Goal: Information Seeking & Learning: Learn about a topic

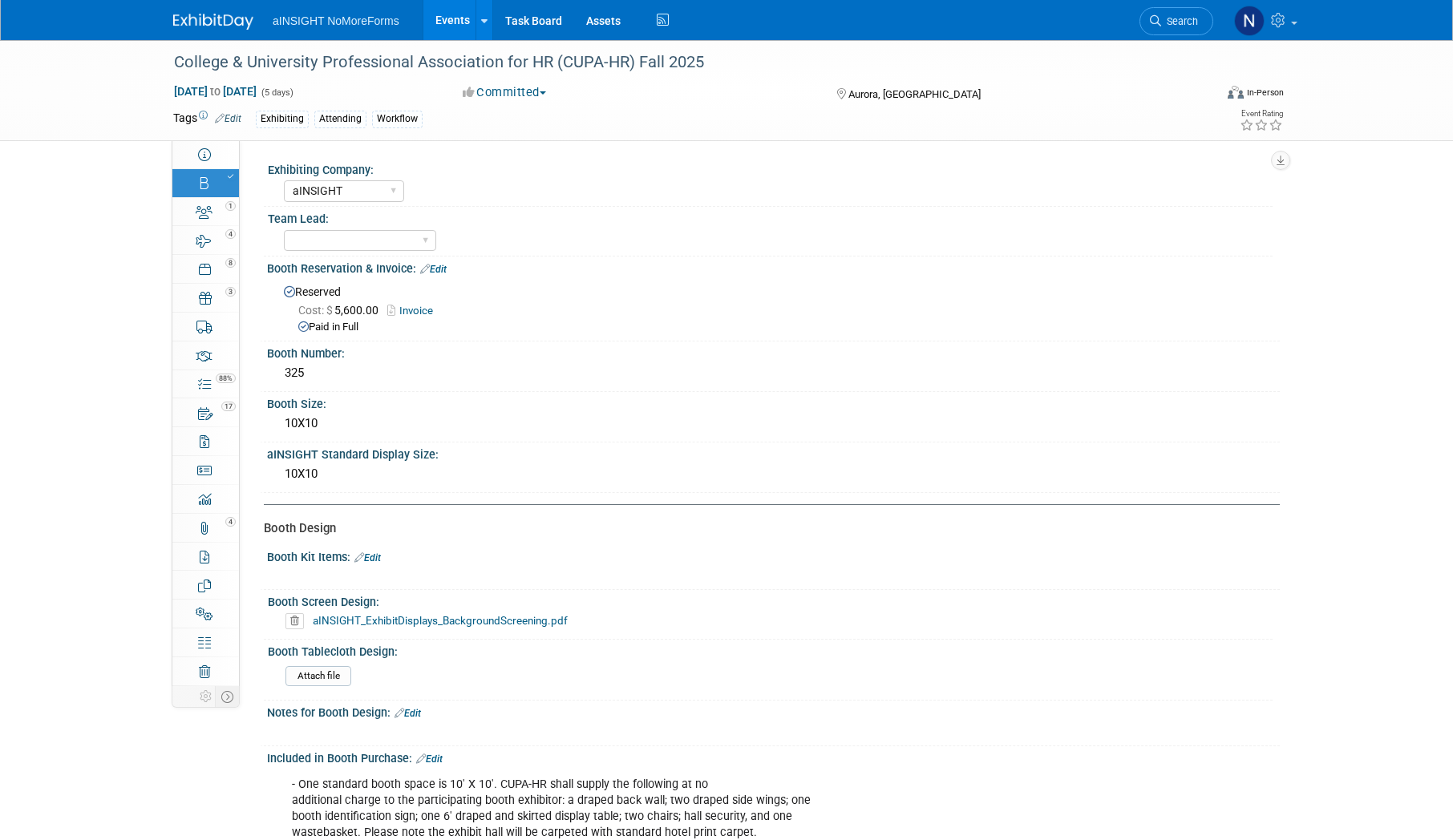
select select "aINSIGHT"
click at [460, 14] on link "Events" at bounding box center [453, 20] width 59 height 40
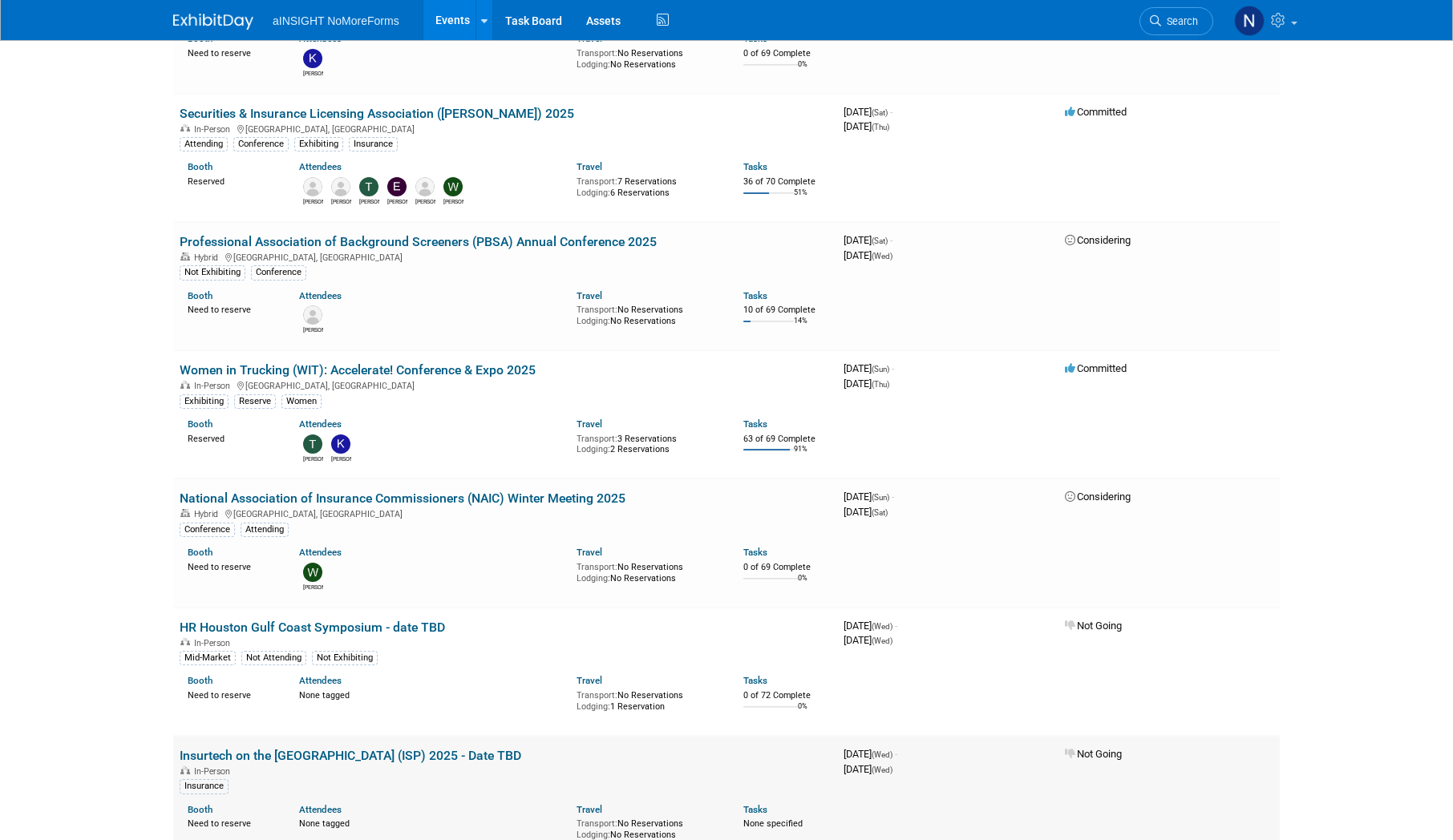
scroll to position [1203, 0]
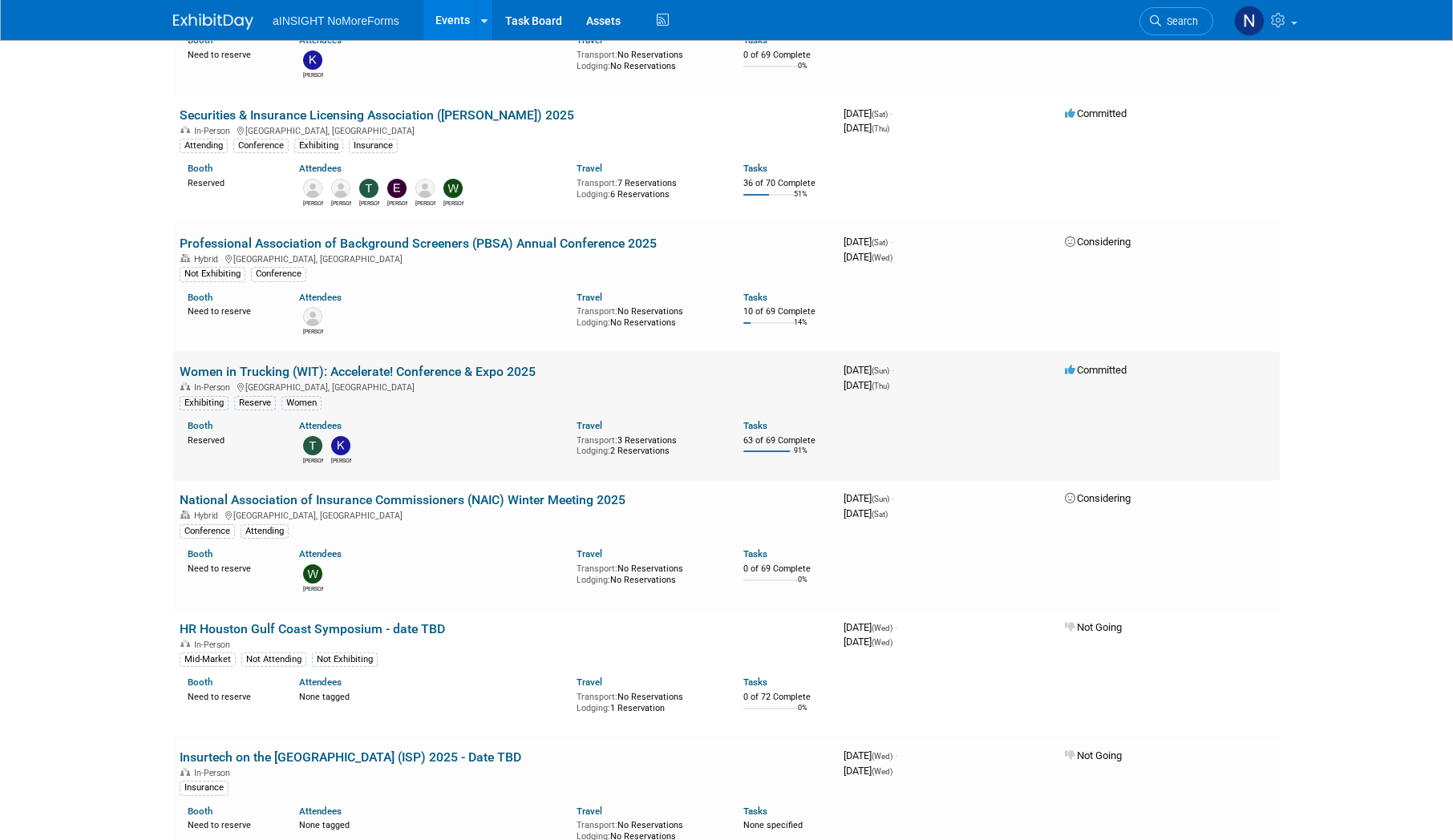
click at [444, 364] on link "Women in Trucking (WIT): Accelerate! Conference & Expo 2025" at bounding box center [357, 371] width 356 height 15
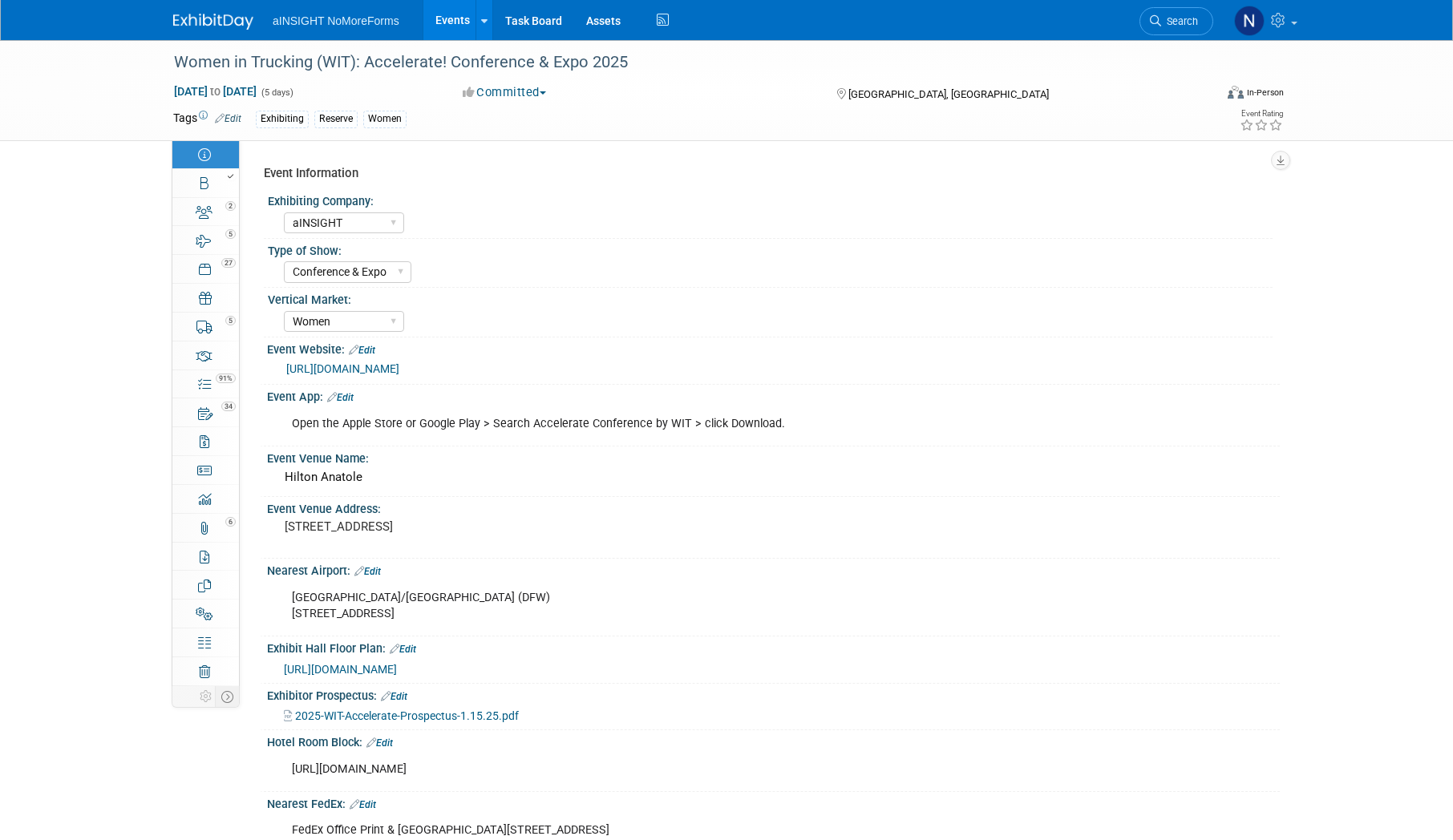
select select "aINSIGHT"
select select "Conference & Expo"
select select "Women"
select select "Full Access"
select select "No"
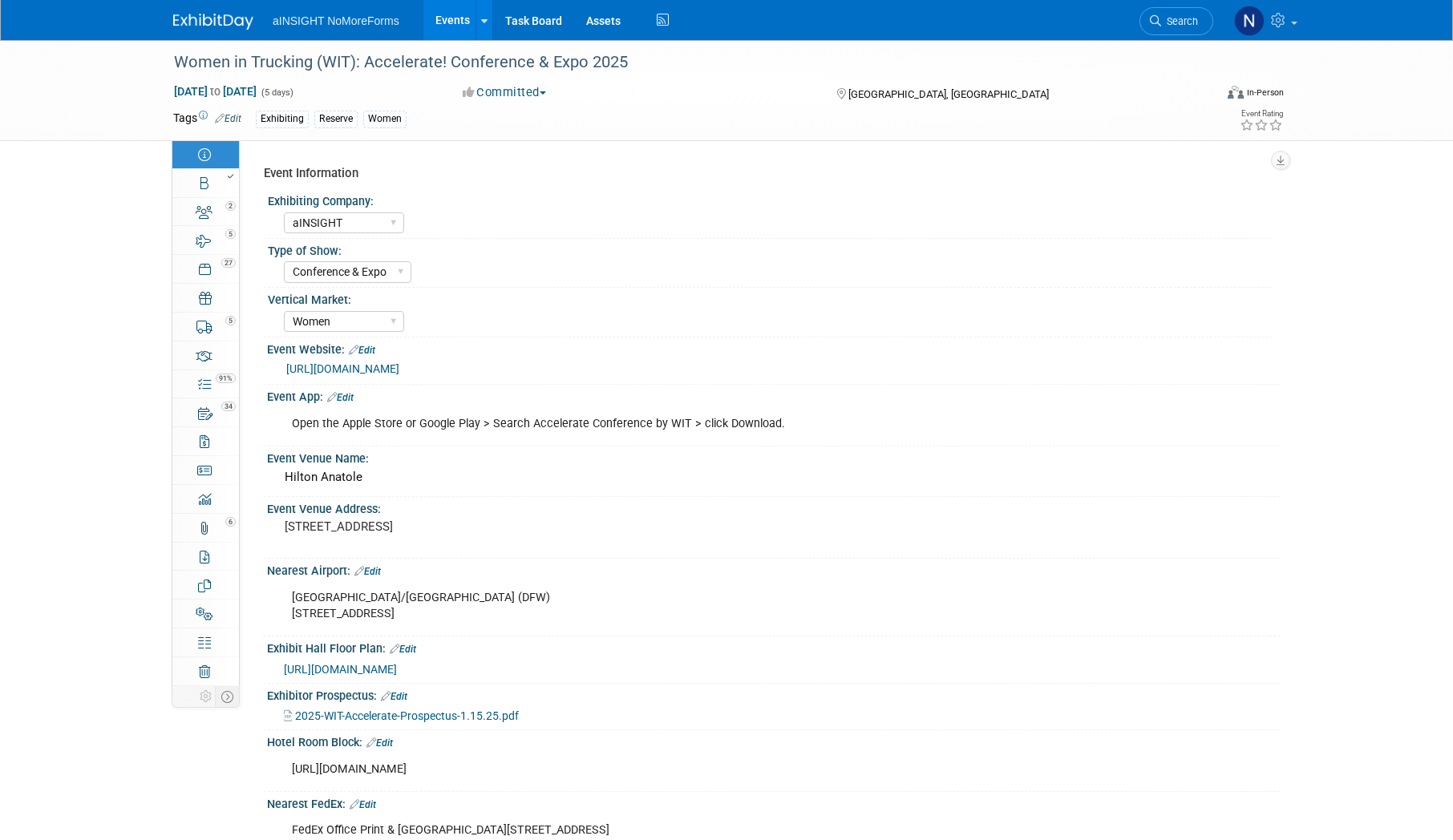
select select "No"
select select "Yes"
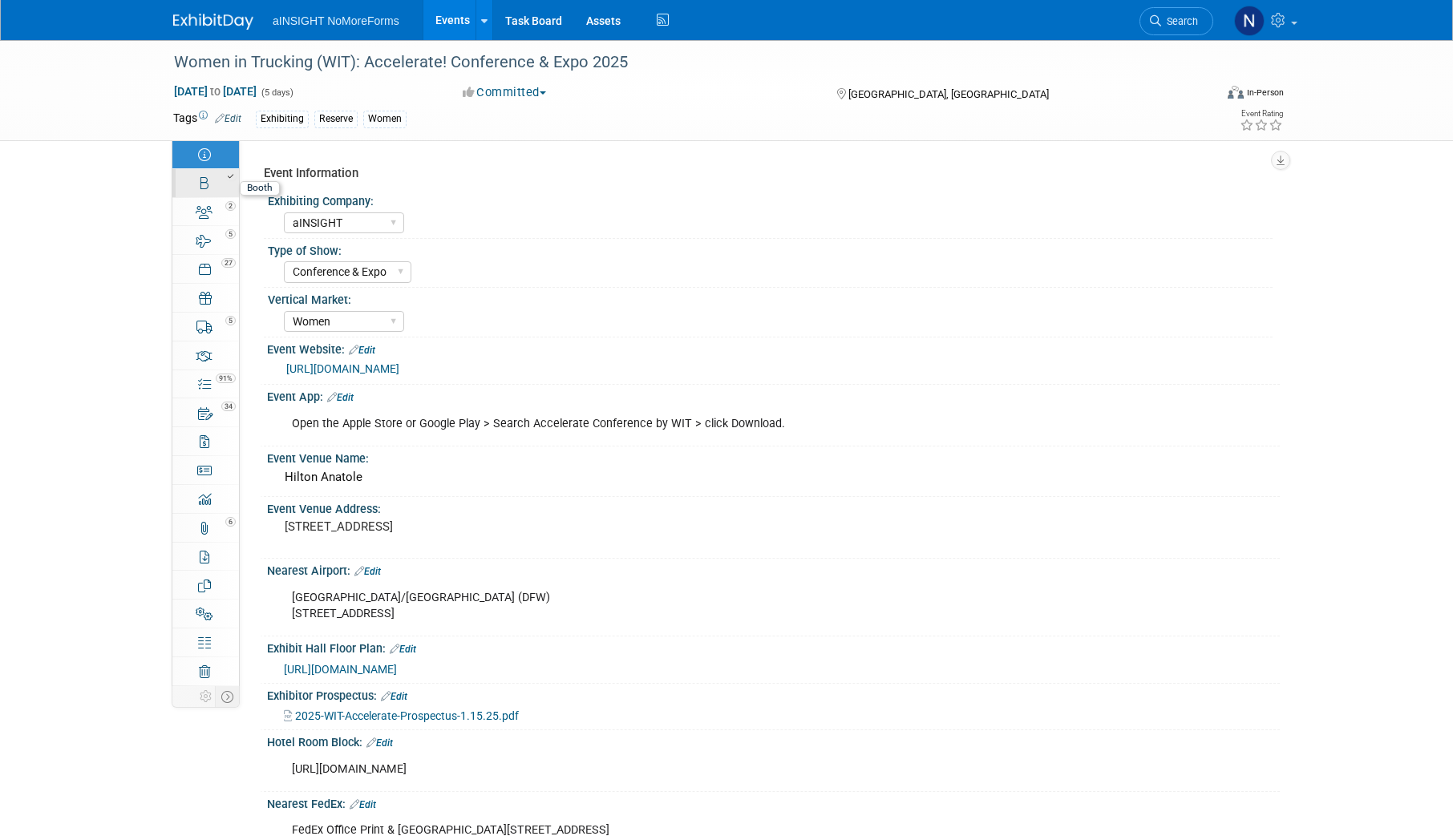
click at [210, 183] on link "Booth" at bounding box center [205, 183] width 67 height 28
select select "aINSIGHT"
select select "Head of Sales"
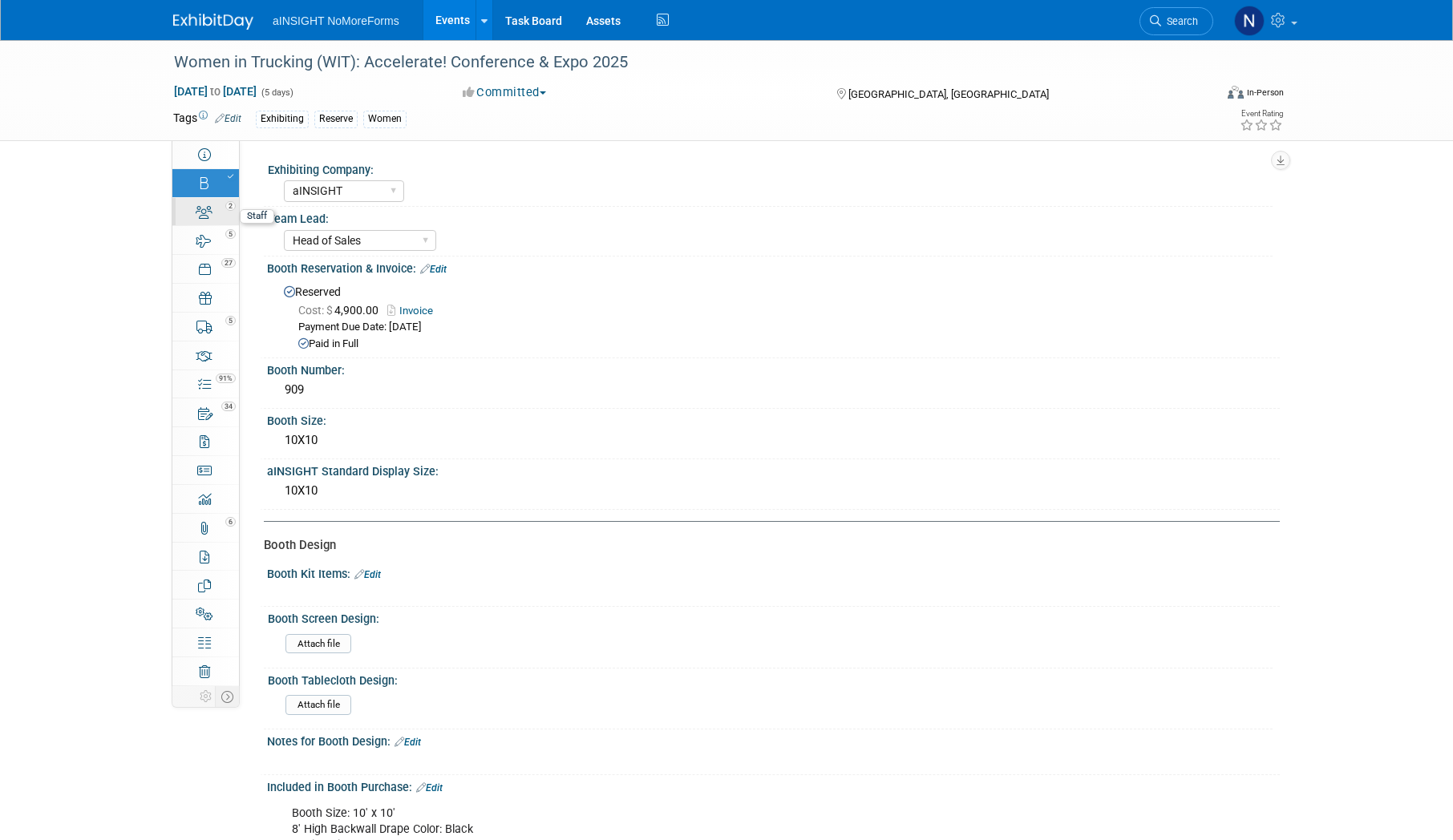
click at [214, 210] on div "2" at bounding box center [210, 205] width 55 height 11
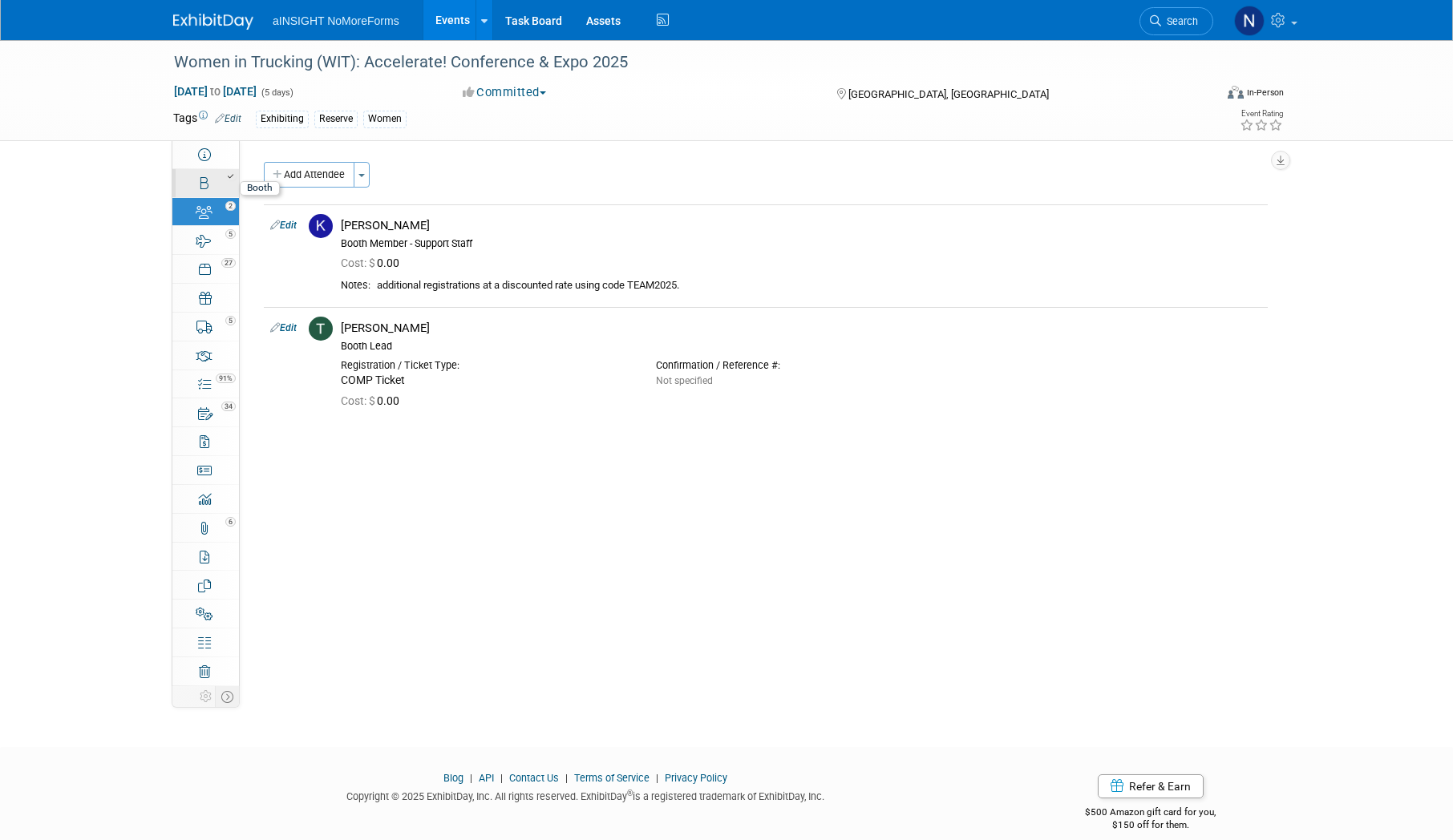
click at [216, 178] on div at bounding box center [210, 176] width 55 height 11
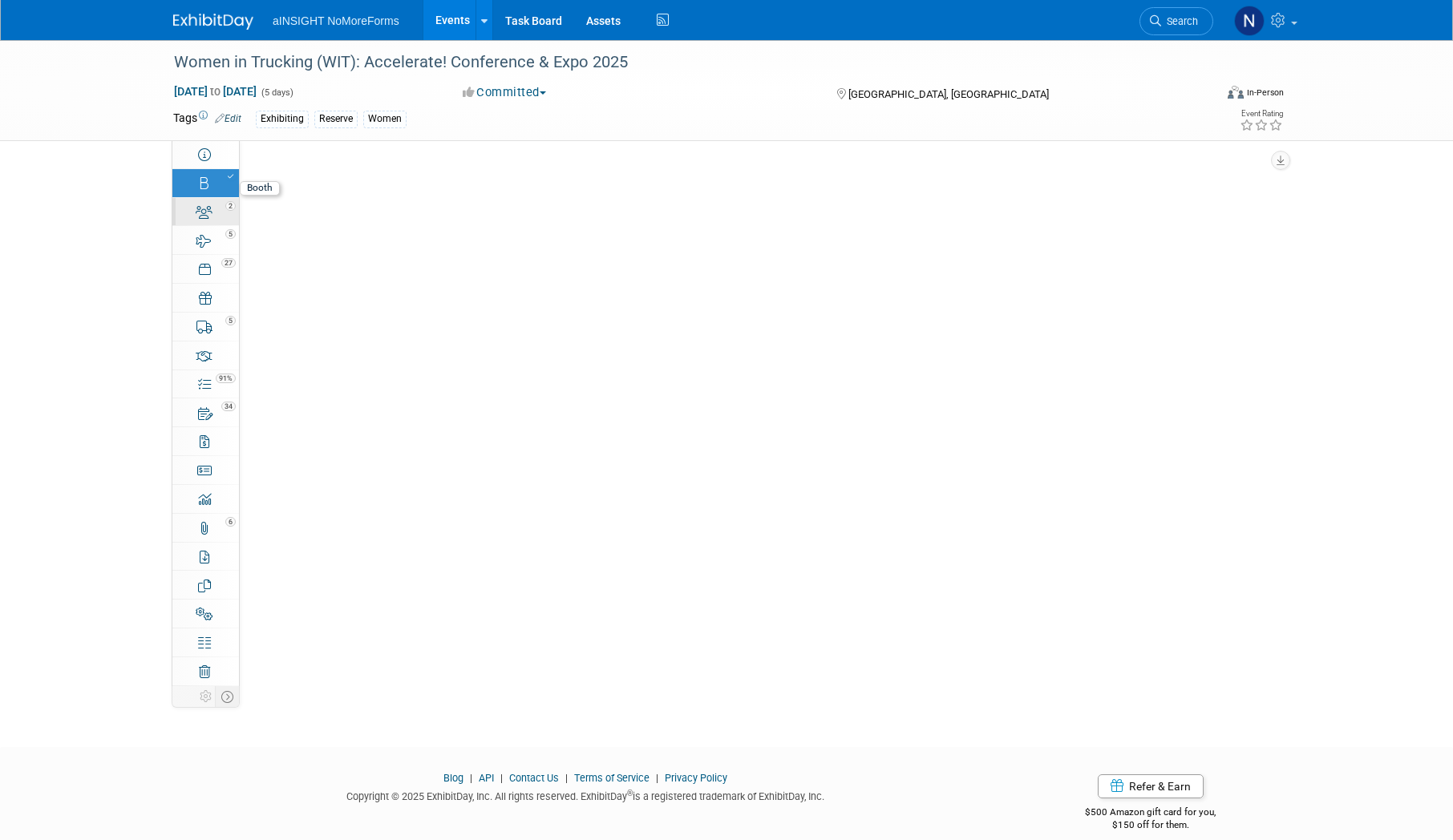
select select "aINSIGHT"
select select "Head of Sales"
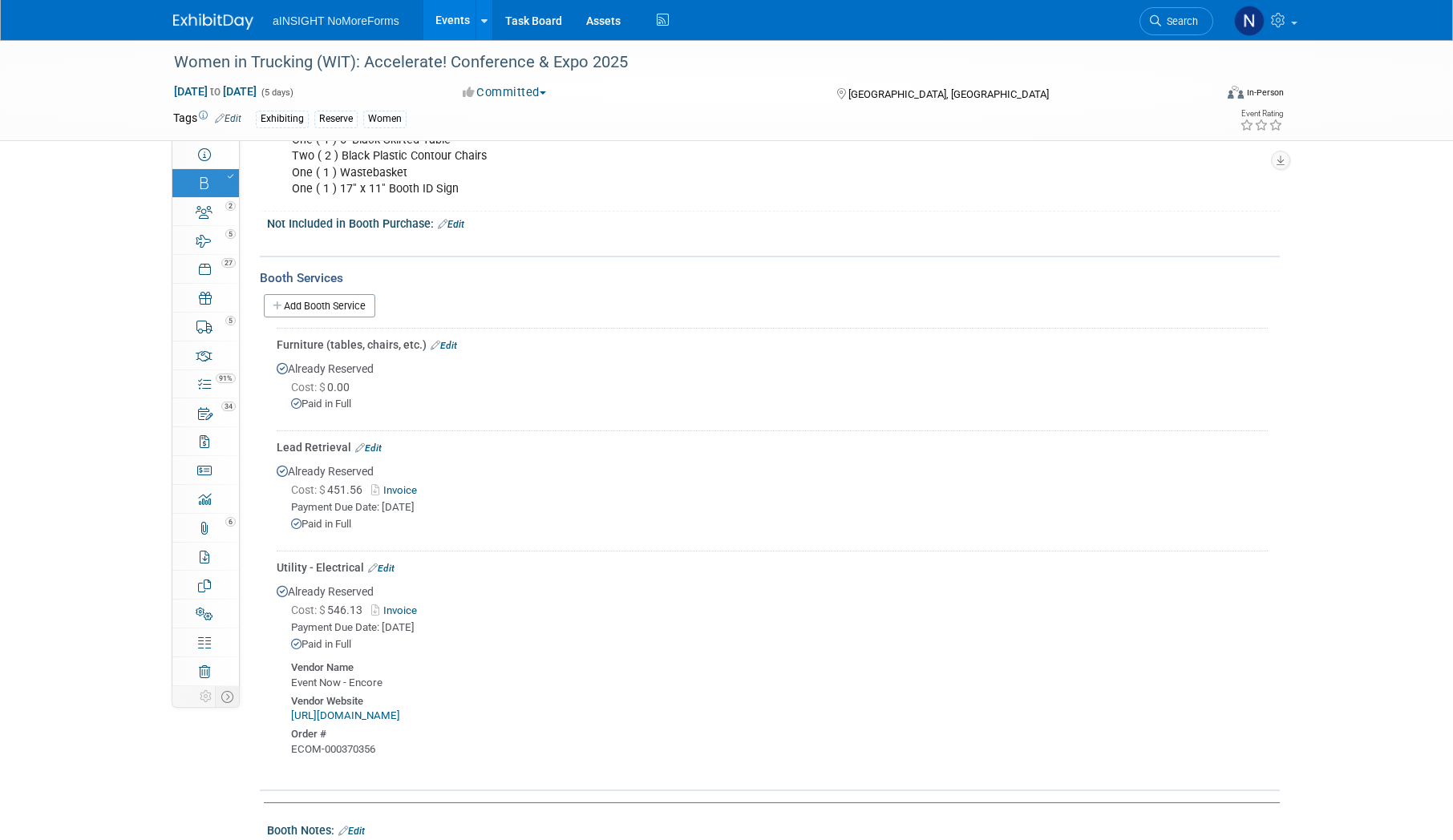
scroll to position [802, 0]
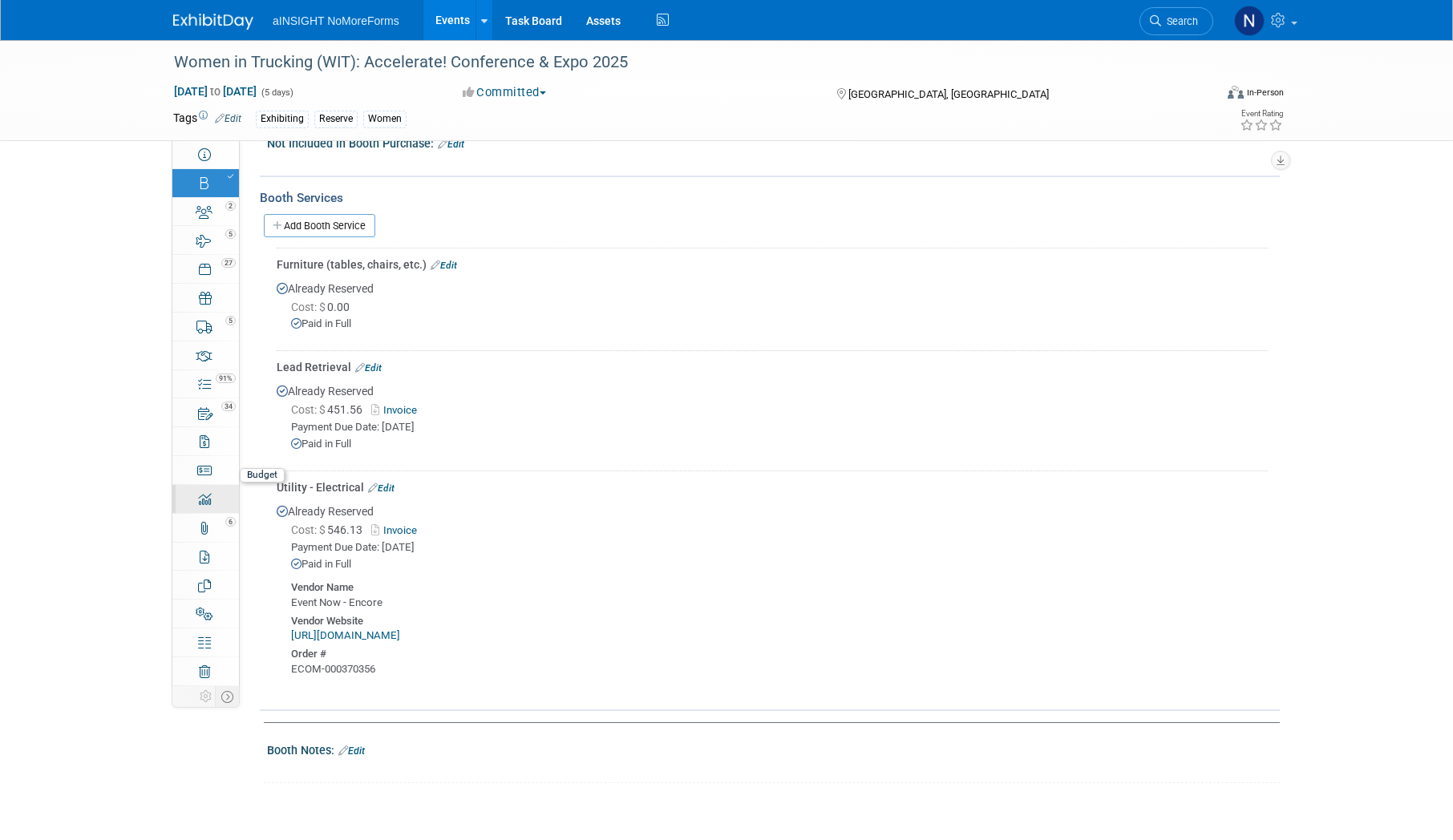
click at [194, 485] on link "0 ROI, Objectives & ROO 0" at bounding box center [205, 498] width 67 height 28
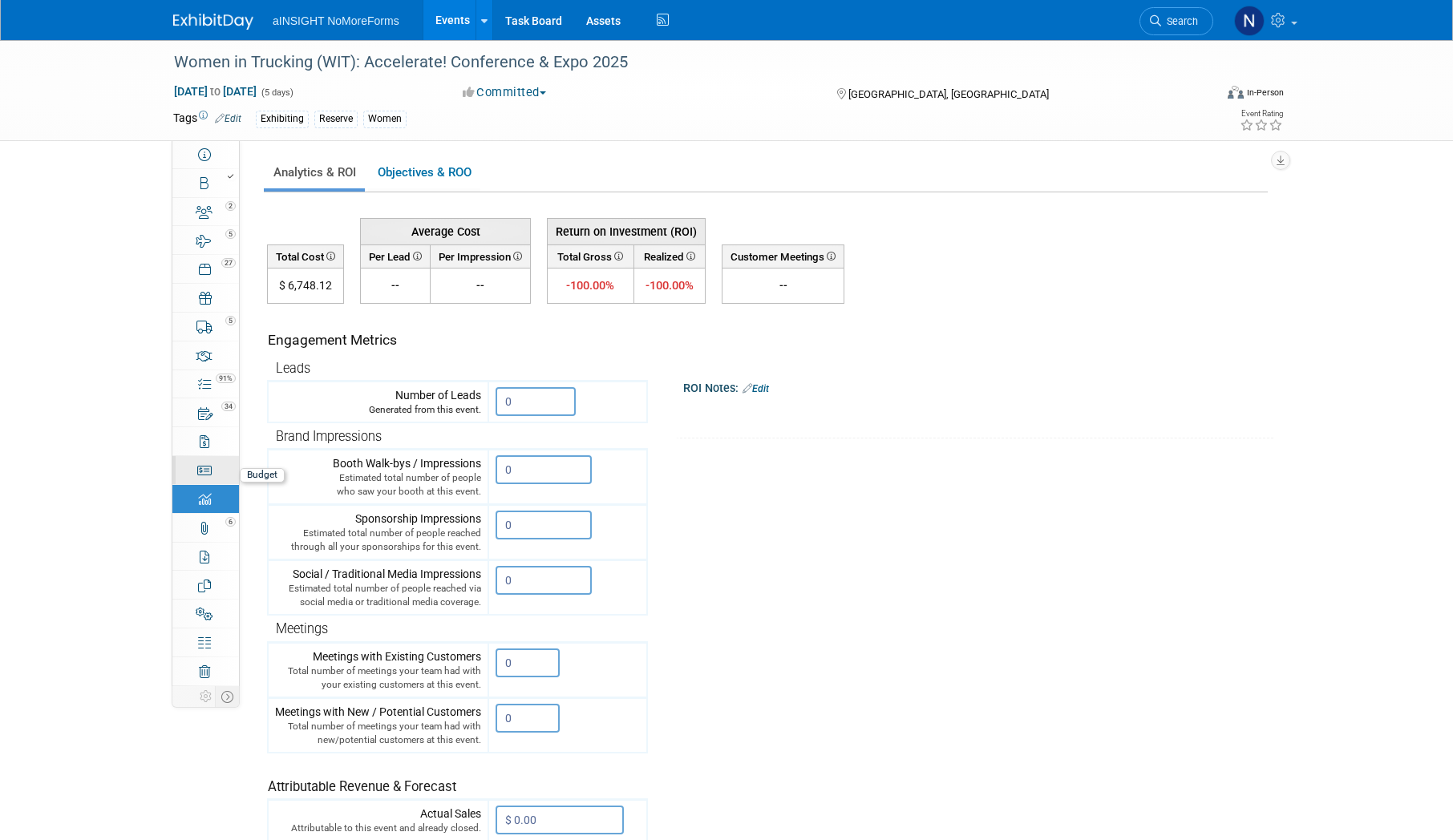
click at [199, 470] on icon at bounding box center [205, 471] width 15 height 13
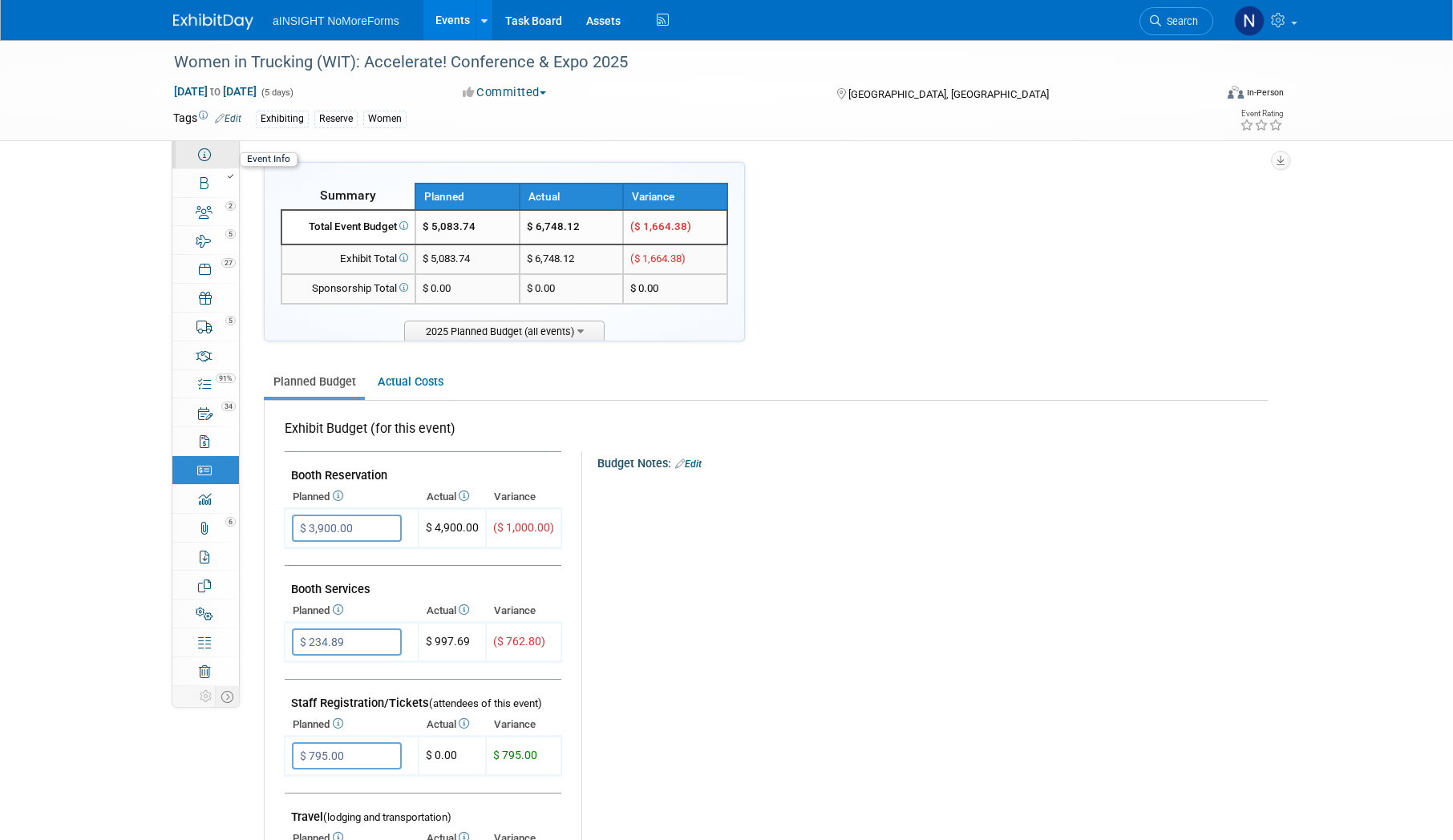
click at [212, 162] on link "Event Information" at bounding box center [205, 154] width 67 height 28
select select "aINSIGHT"
select select "Conference & Expo"
select select "Women"
select select "Full Access"
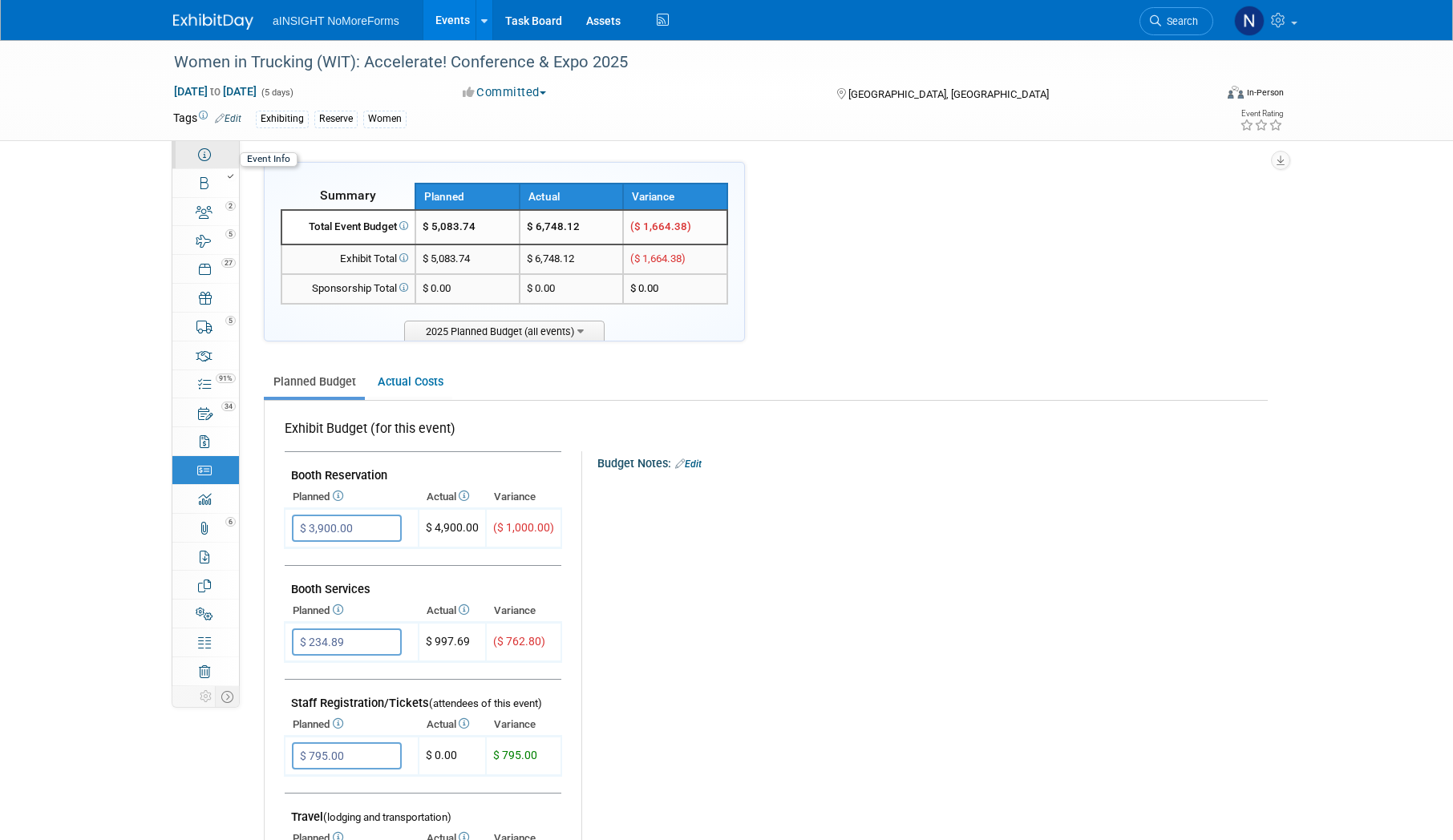
select select "No"
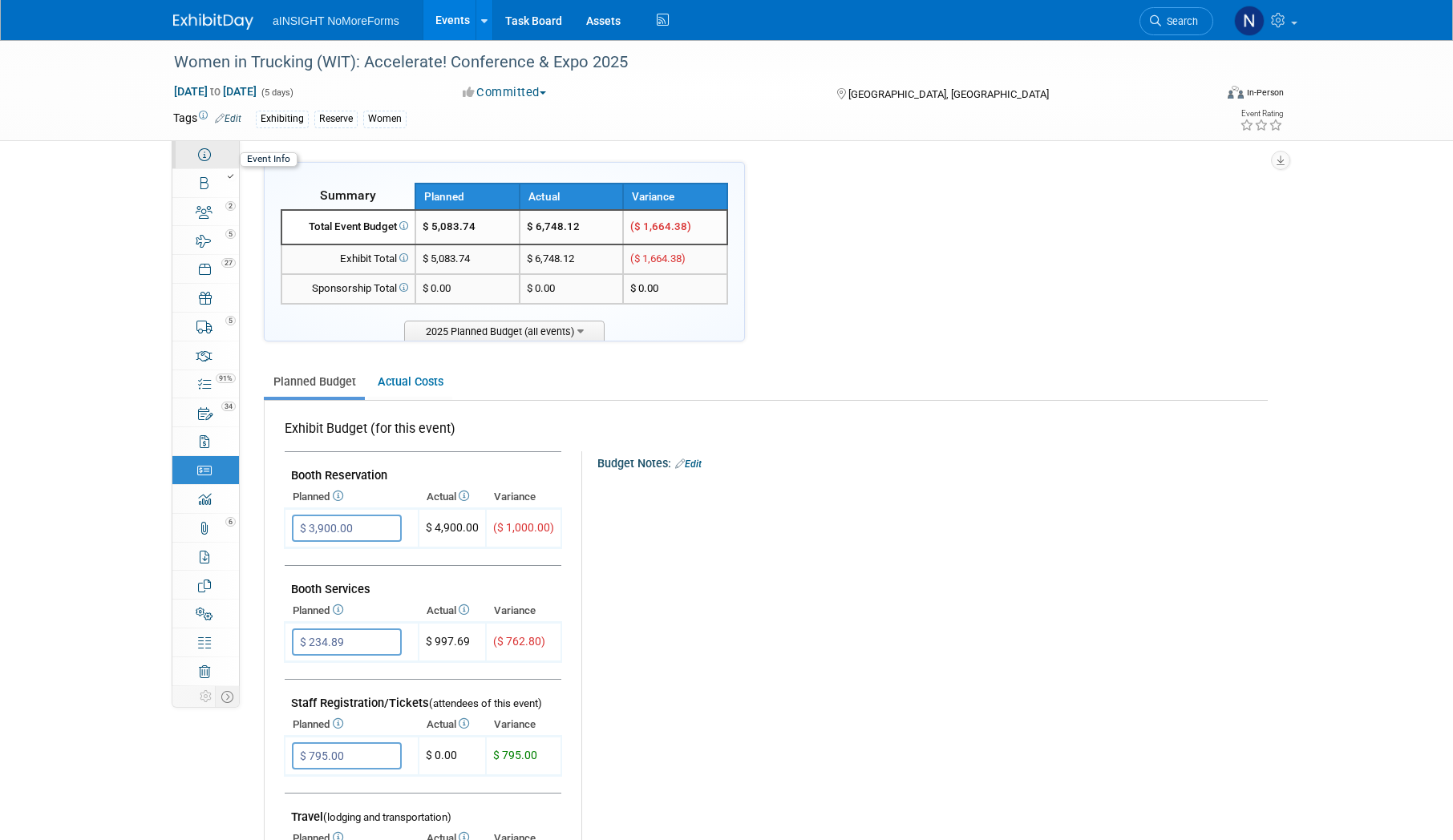
select select "Yes"
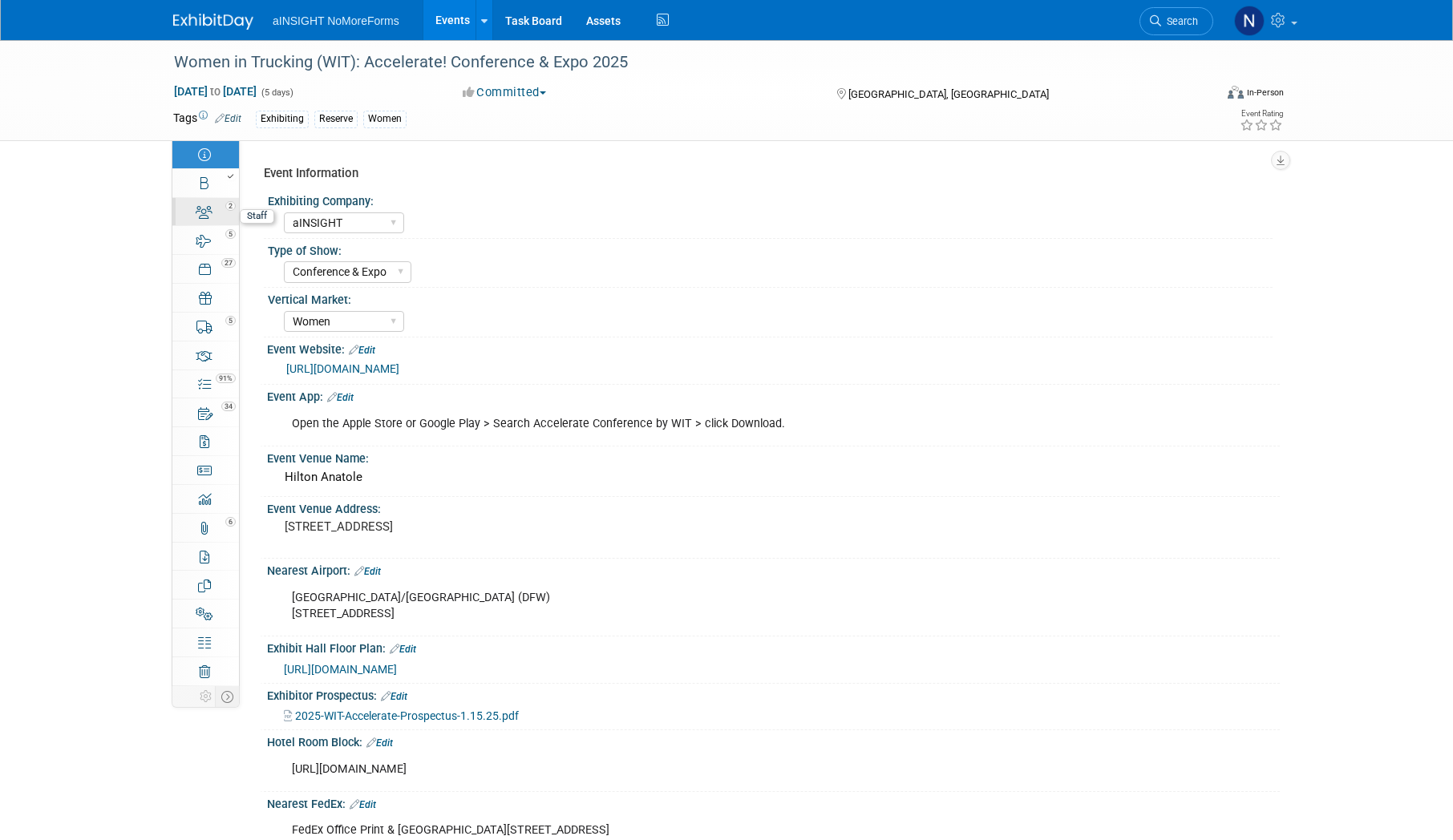
click at [211, 211] on icon at bounding box center [204, 212] width 17 height 13
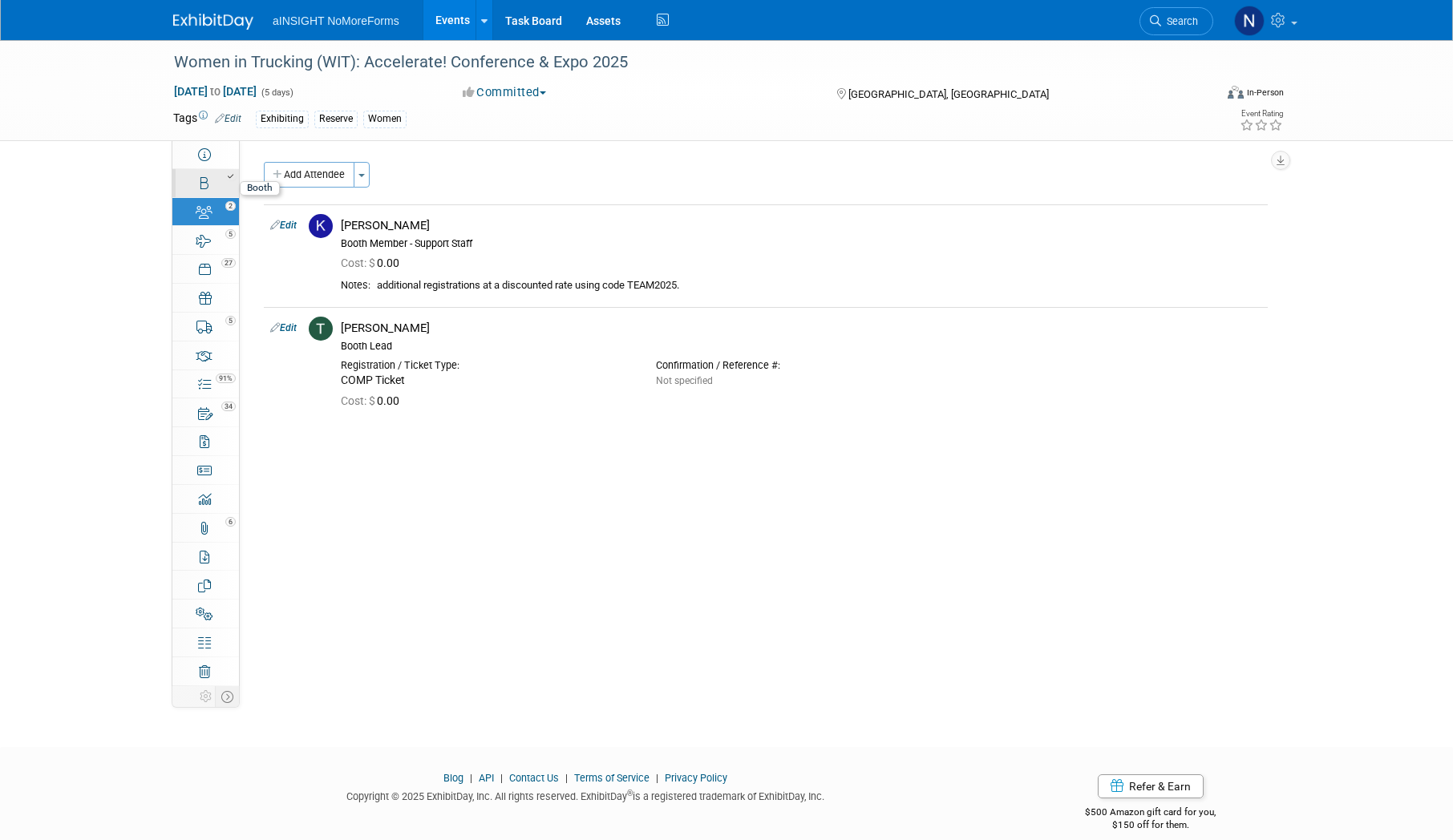
click at [211, 180] on div at bounding box center [210, 176] width 55 height 11
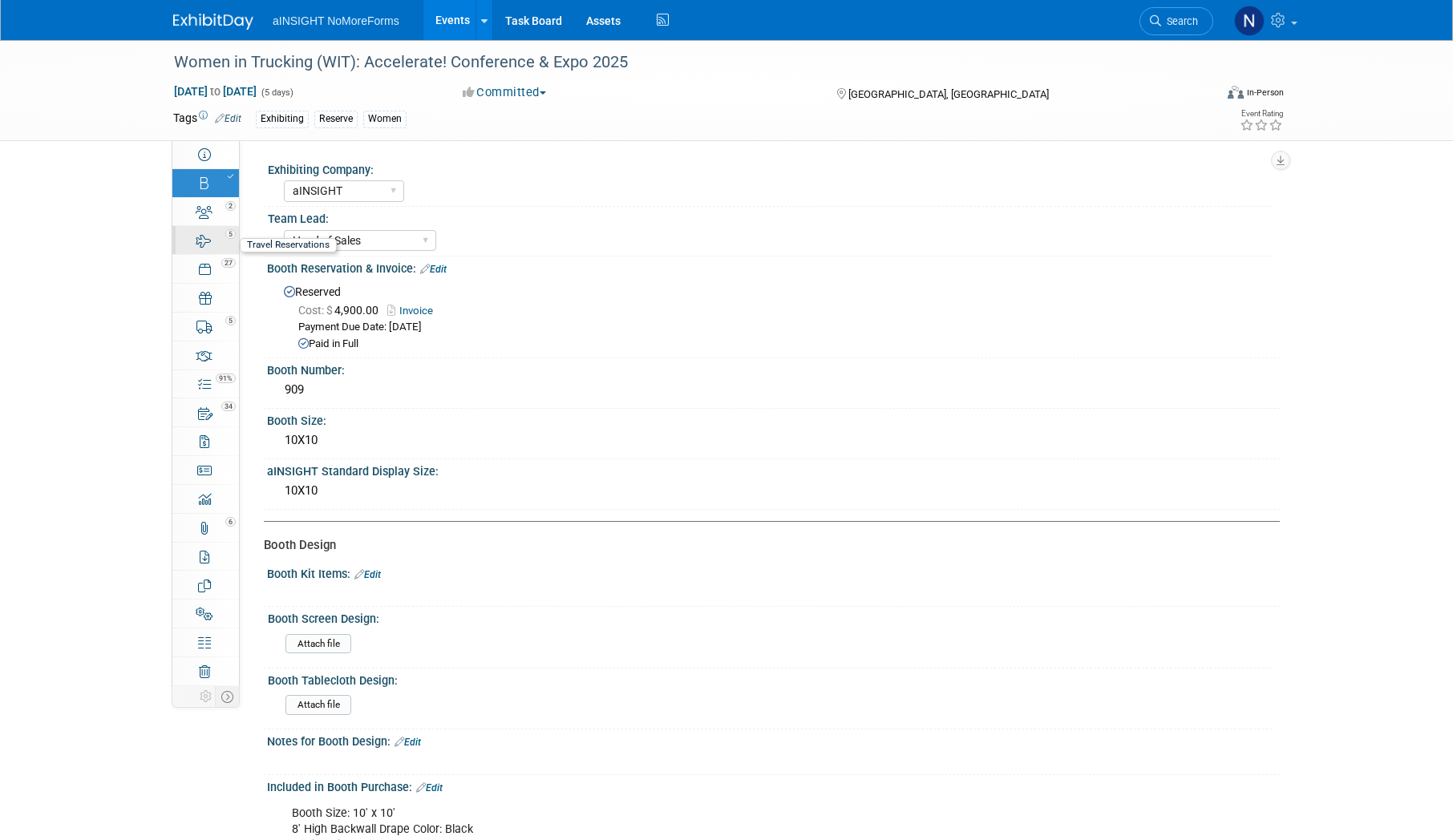
click at [205, 226] on link "5 Travel Reservations 5" at bounding box center [205, 240] width 67 height 28
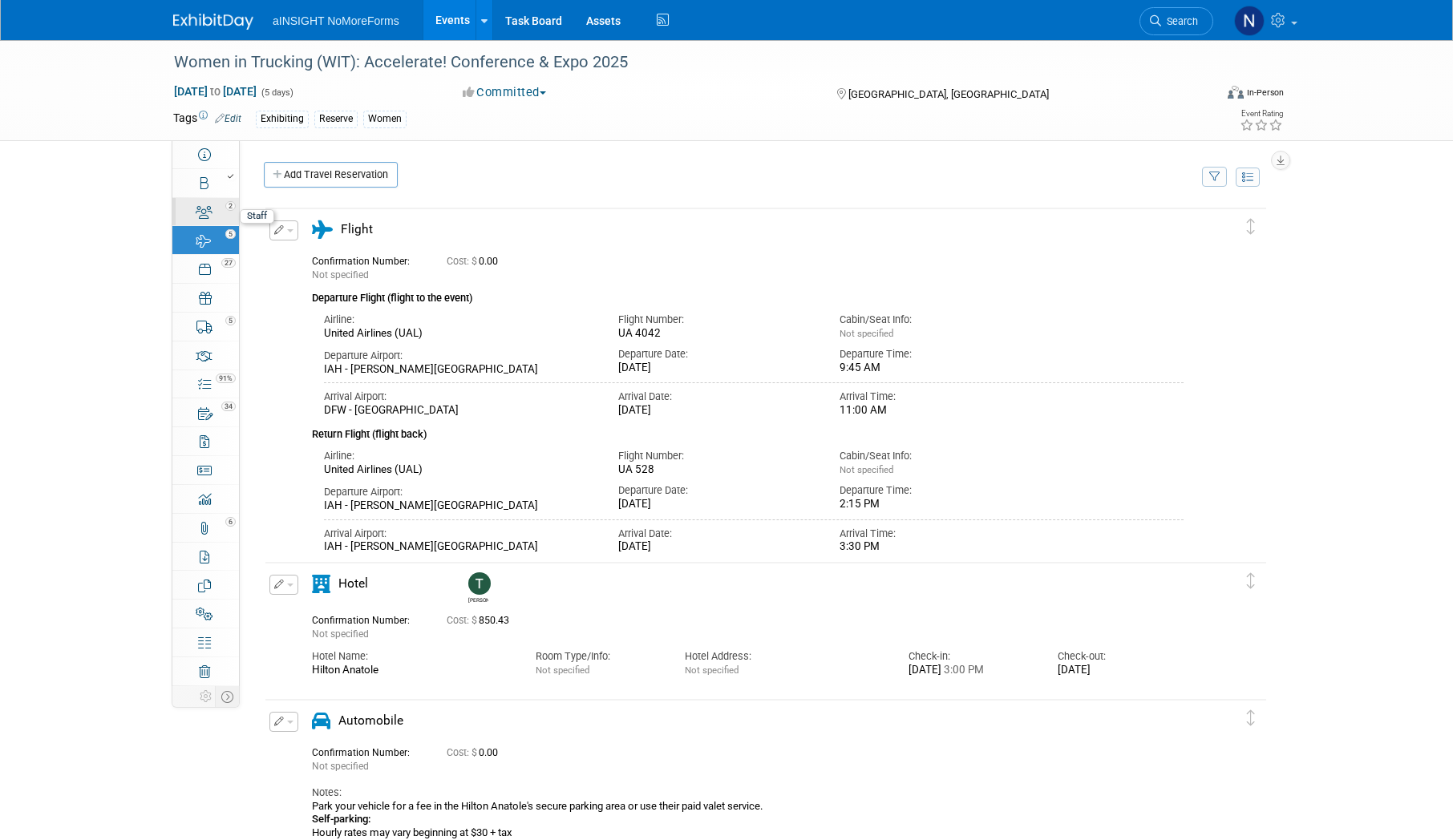
click at [205, 216] on icon at bounding box center [204, 212] width 17 height 13
